Goal: Task Accomplishment & Management: Manage account settings

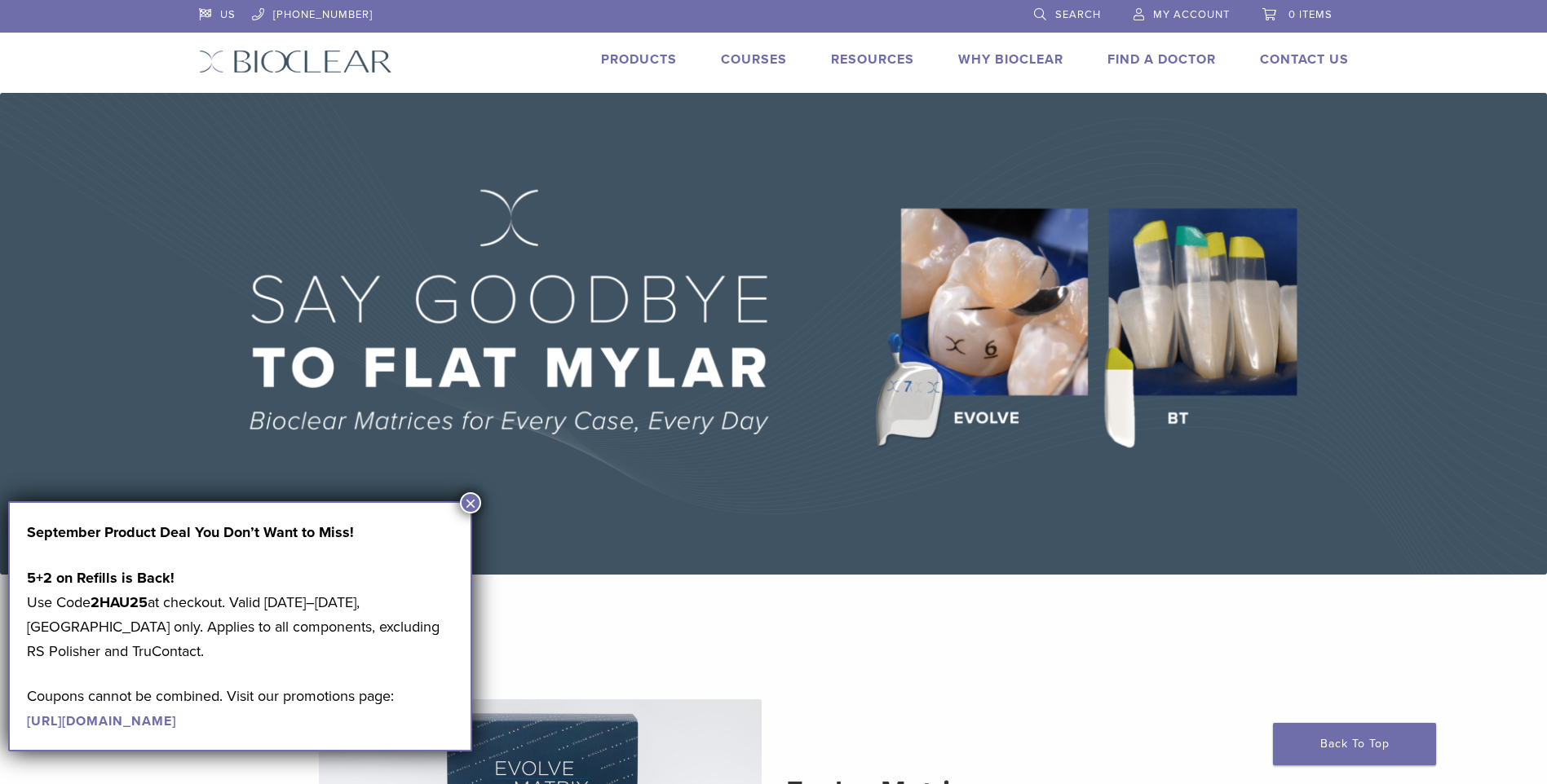
click at [469, 502] on button "×" at bounding box center [470, 502] width 21 height 21
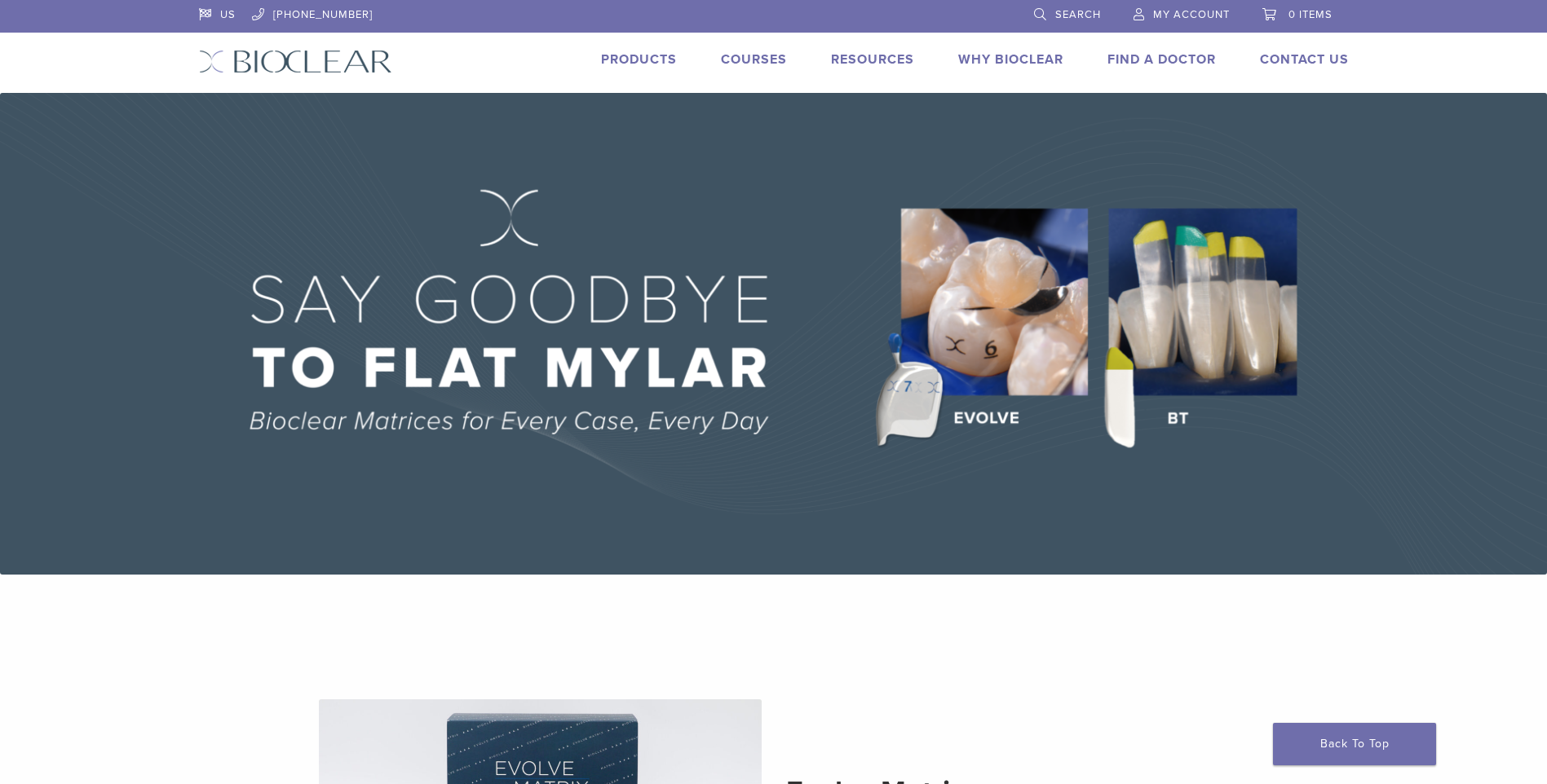
click at [1144, 11] on link "My Account" at bounding box center [1182, 12] width 96 height 25
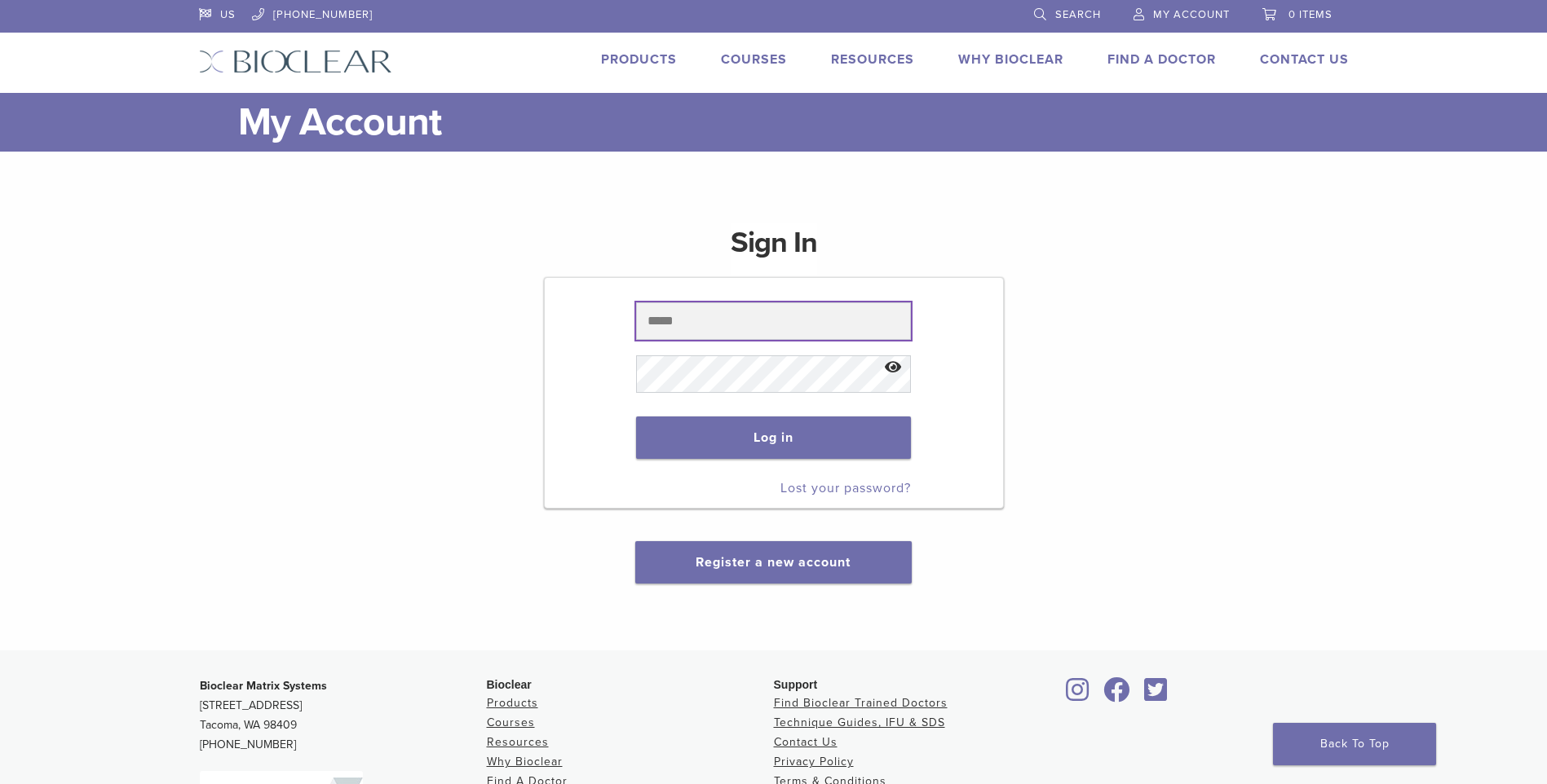
click at [661, 319] on input "text" at bounding box center [773, 321] width 275 height 37
click at [696, 308] on input "text" at bounding box center [773, 321] width 275 height 37
type input "**********"
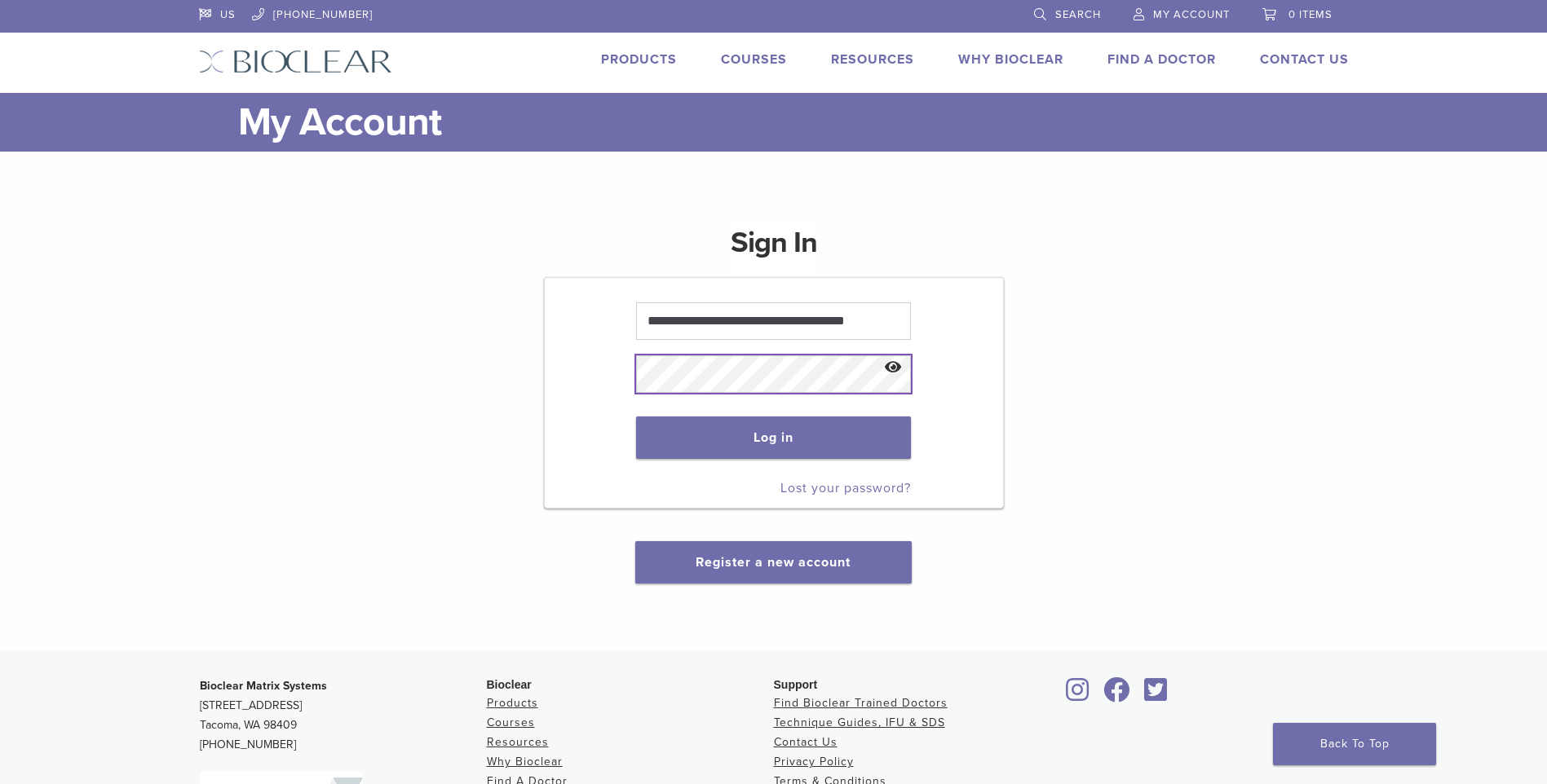
click at [636, 417] on button "Log in" at bounding box center [773, 438] width 275 height 42
click at [708, 431] on button "Log in" at bounding box center [773, 438] width 275 height 42
click at [797, 445] on button "Log in" at bounding box center [773, 438] width 275 height 42
click at [761, 438] on button "Log in" at bounding box center [773, 438] width 275 height 42
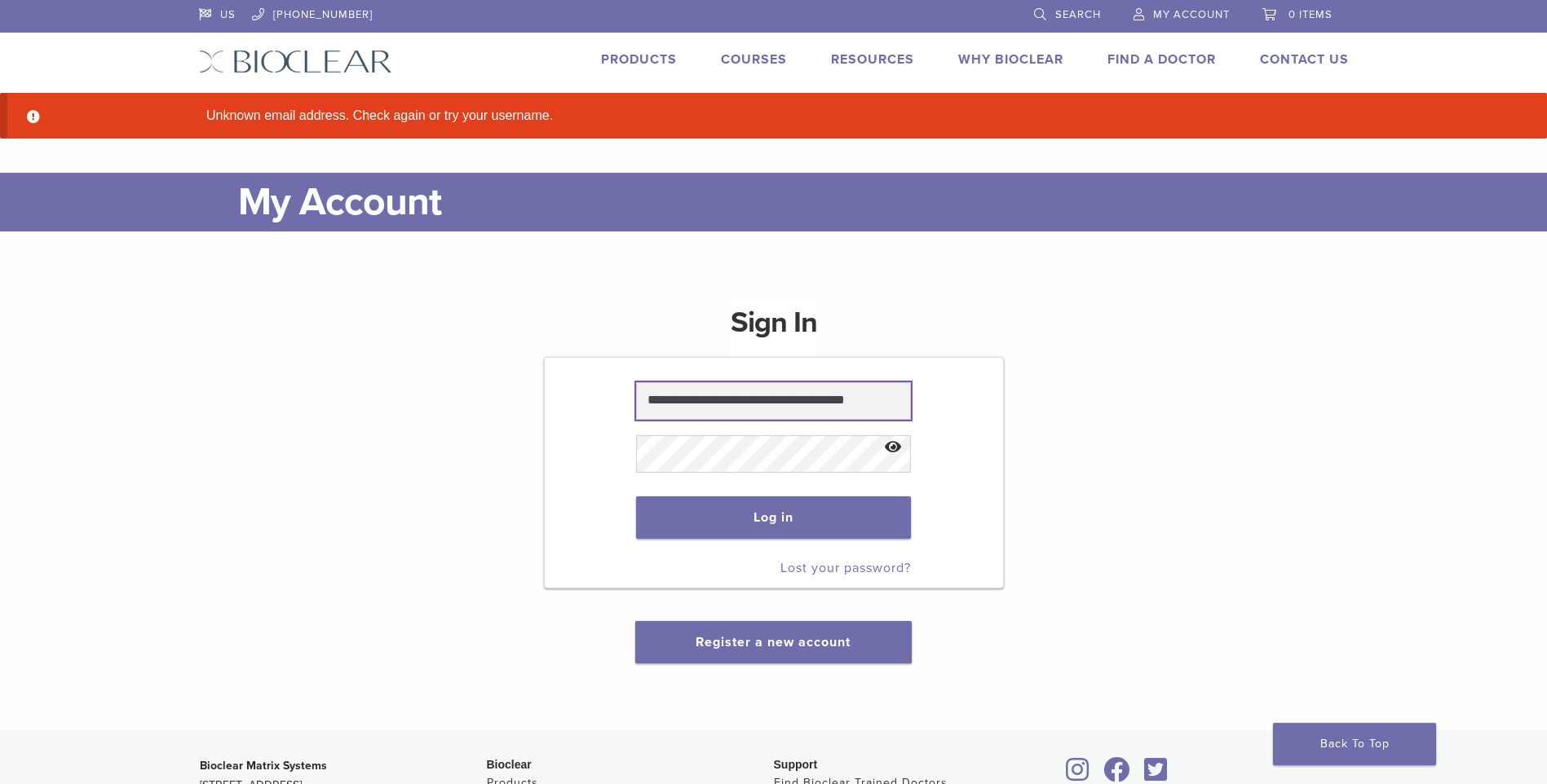
scroll to position [1, 0]
drag, startPoint x: 645, startPoint y: 400, endPoint x: 1041, endPoint y: 403, distance: 396.0
click at [1029, 416] on div "**********" at bounding box center [773, 473] width 1149 height 380
type input "*"
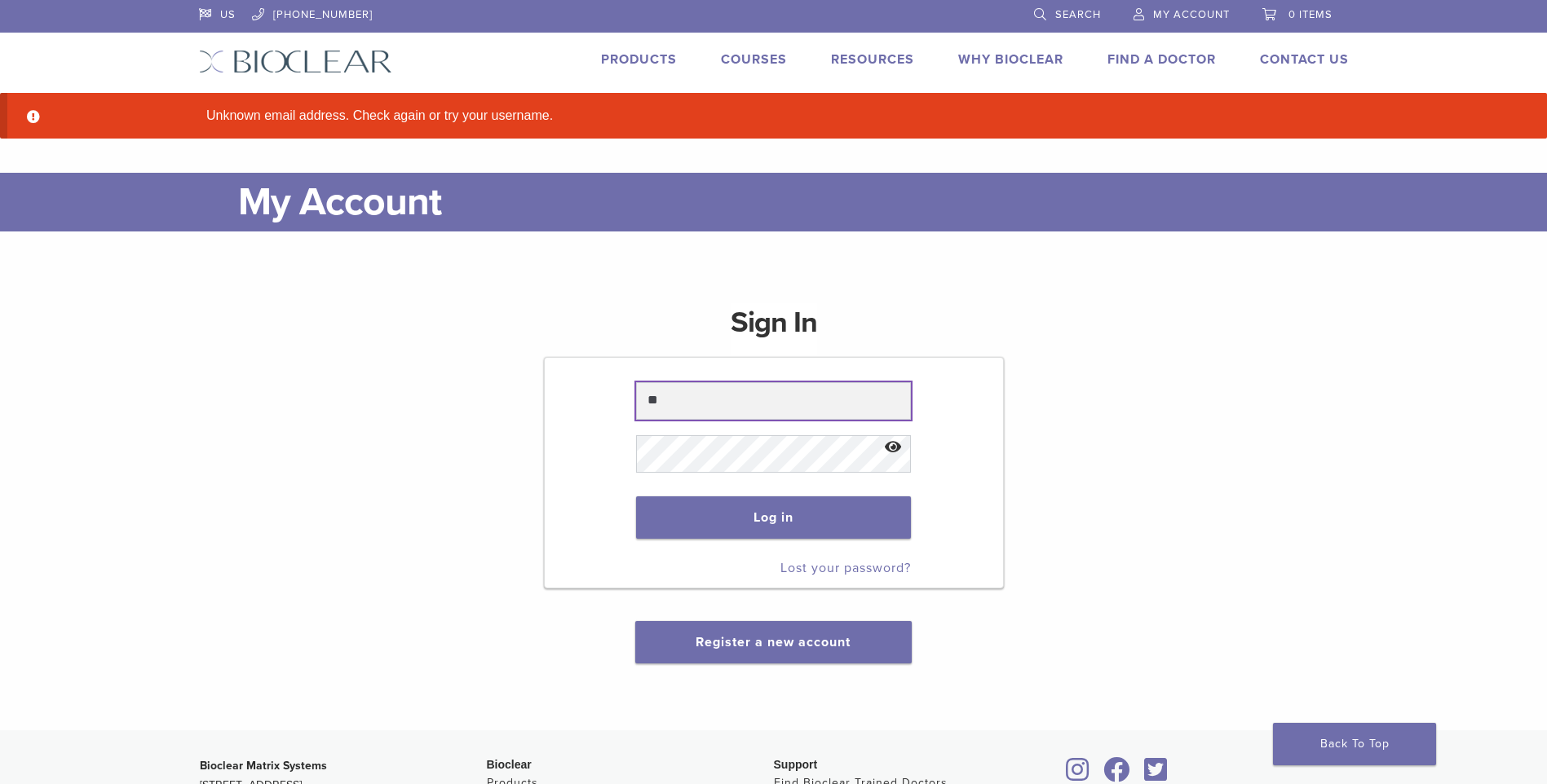
type input "*"
